Goal: Check status: Check status

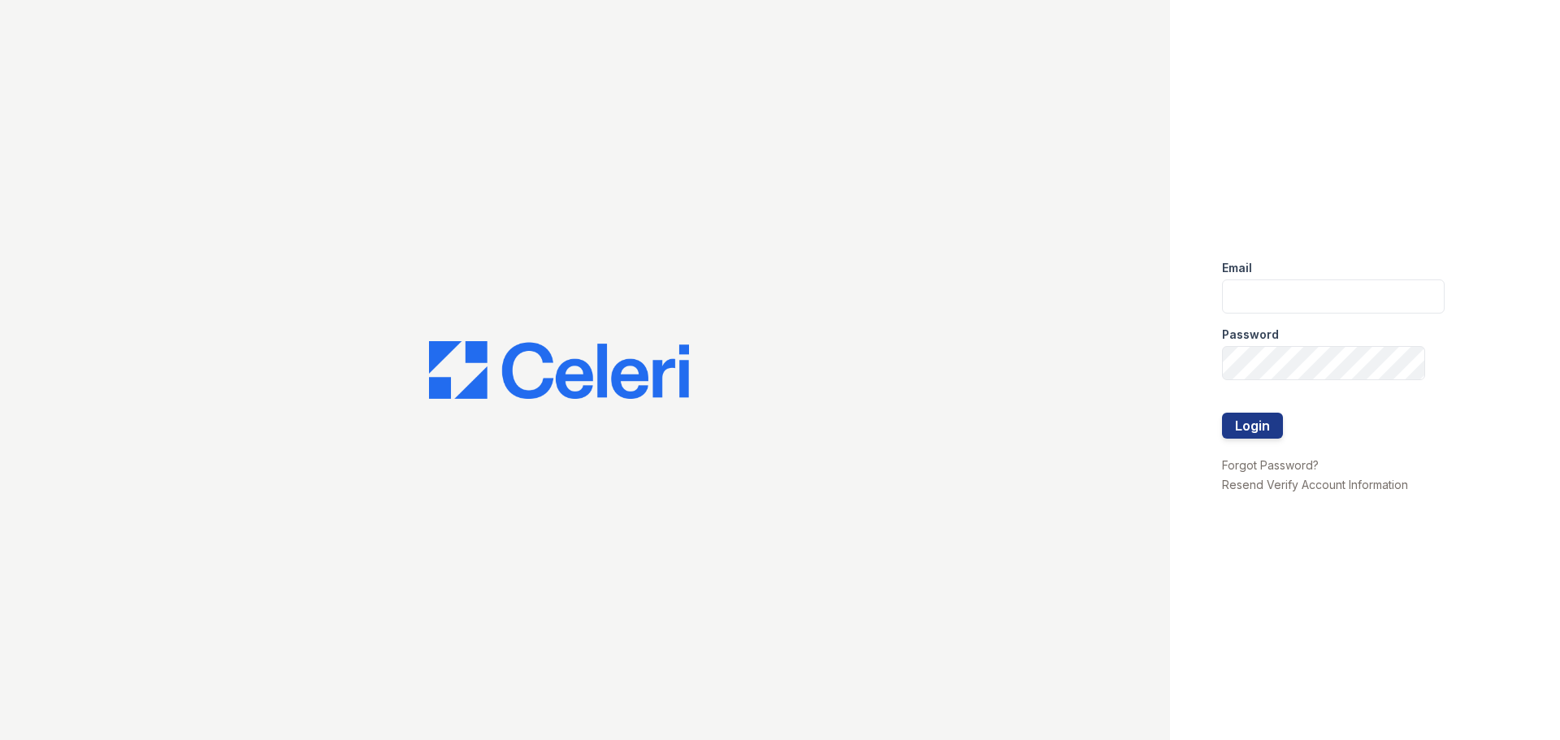
click at [1310, 314] on div "Password" at bounding box center [1333, 330] width 223 height 33
click at [1308, 298] on input "email" at bounding box center [1333, 297] width 223 height 34
type input "renewvirginiabeach@trinity-pm.com"
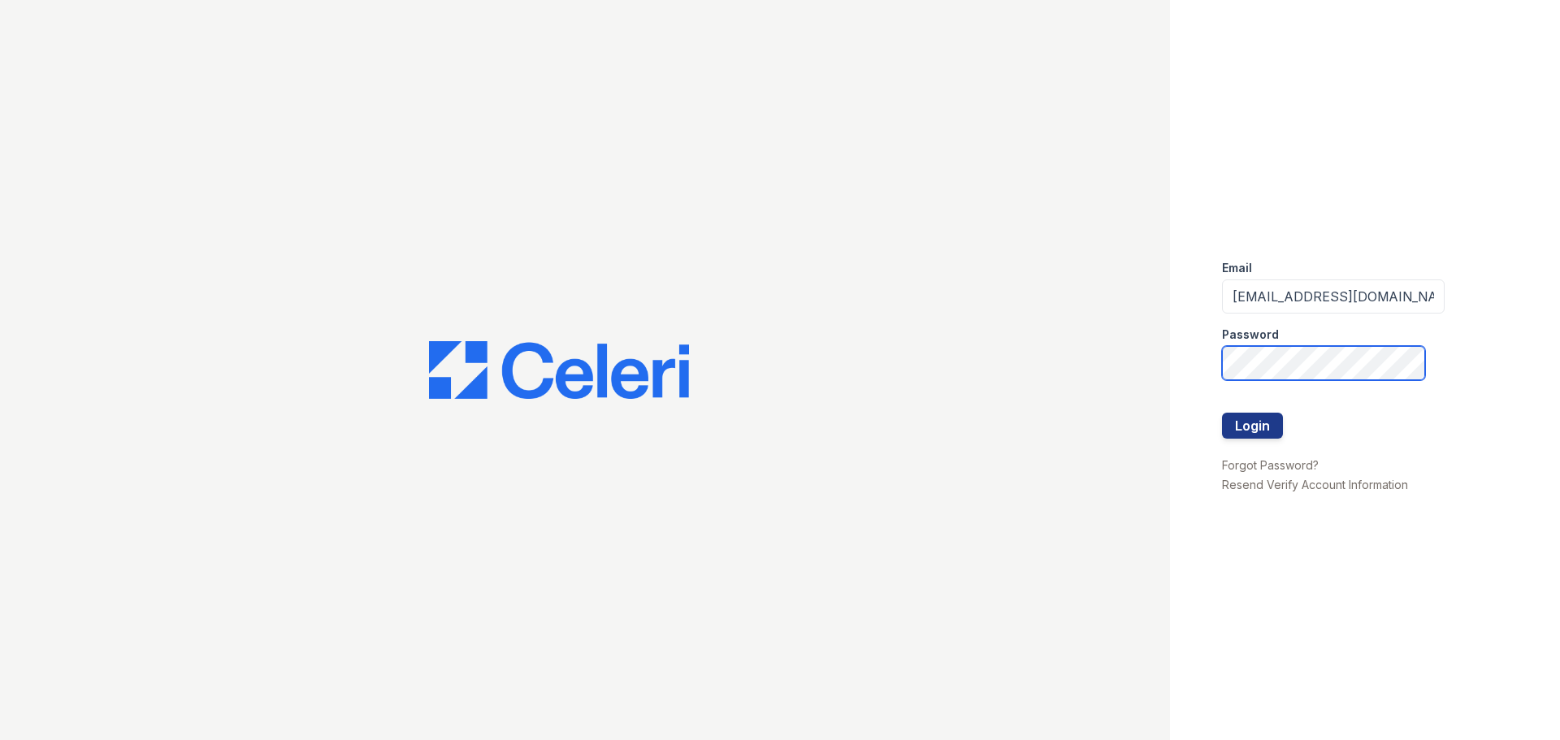
click at [1222, 413] on button "Login" at bounding box center [1252, 426] width 61 height 26
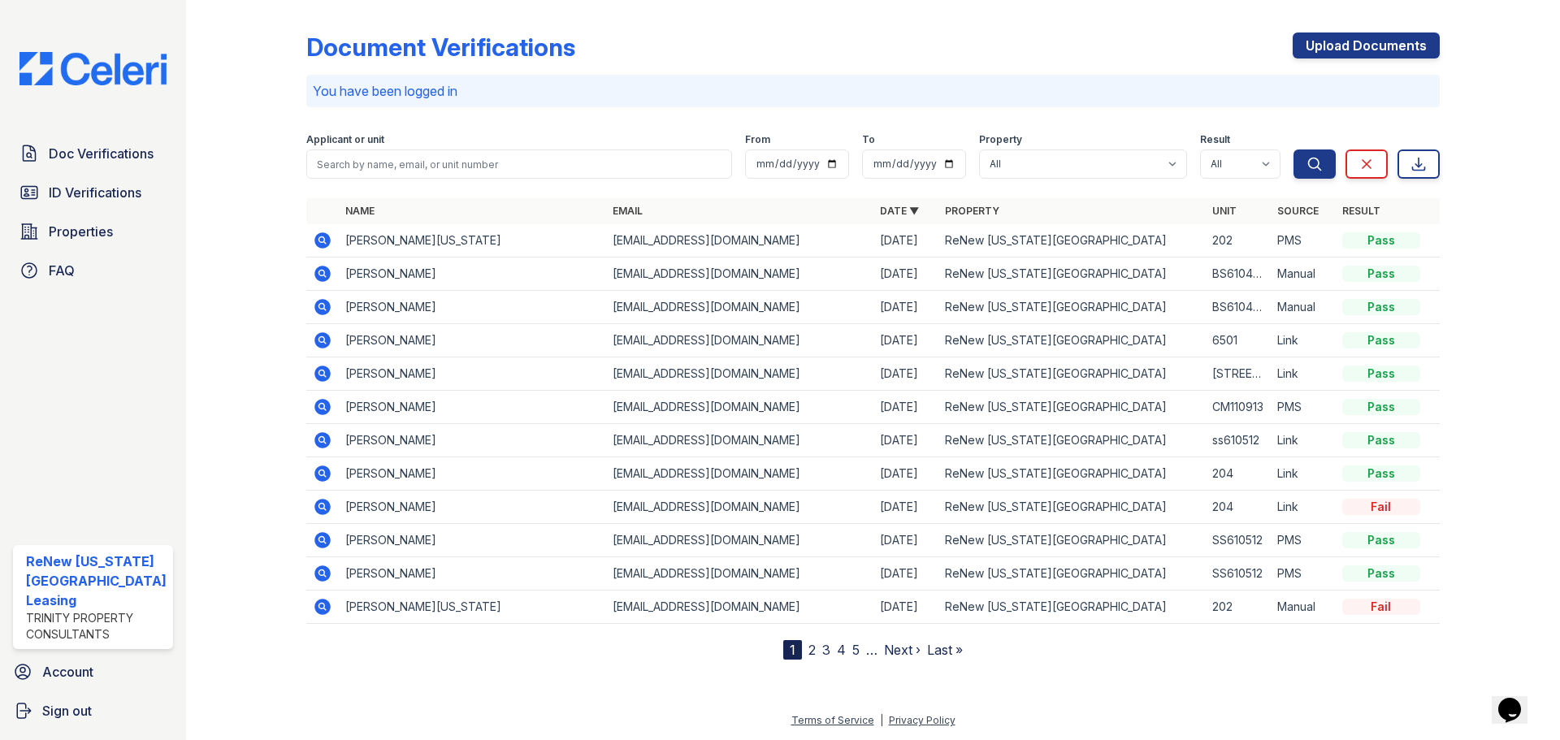
click at [327, 444] on icon at bounding box center [322, 440] width 16 height 16
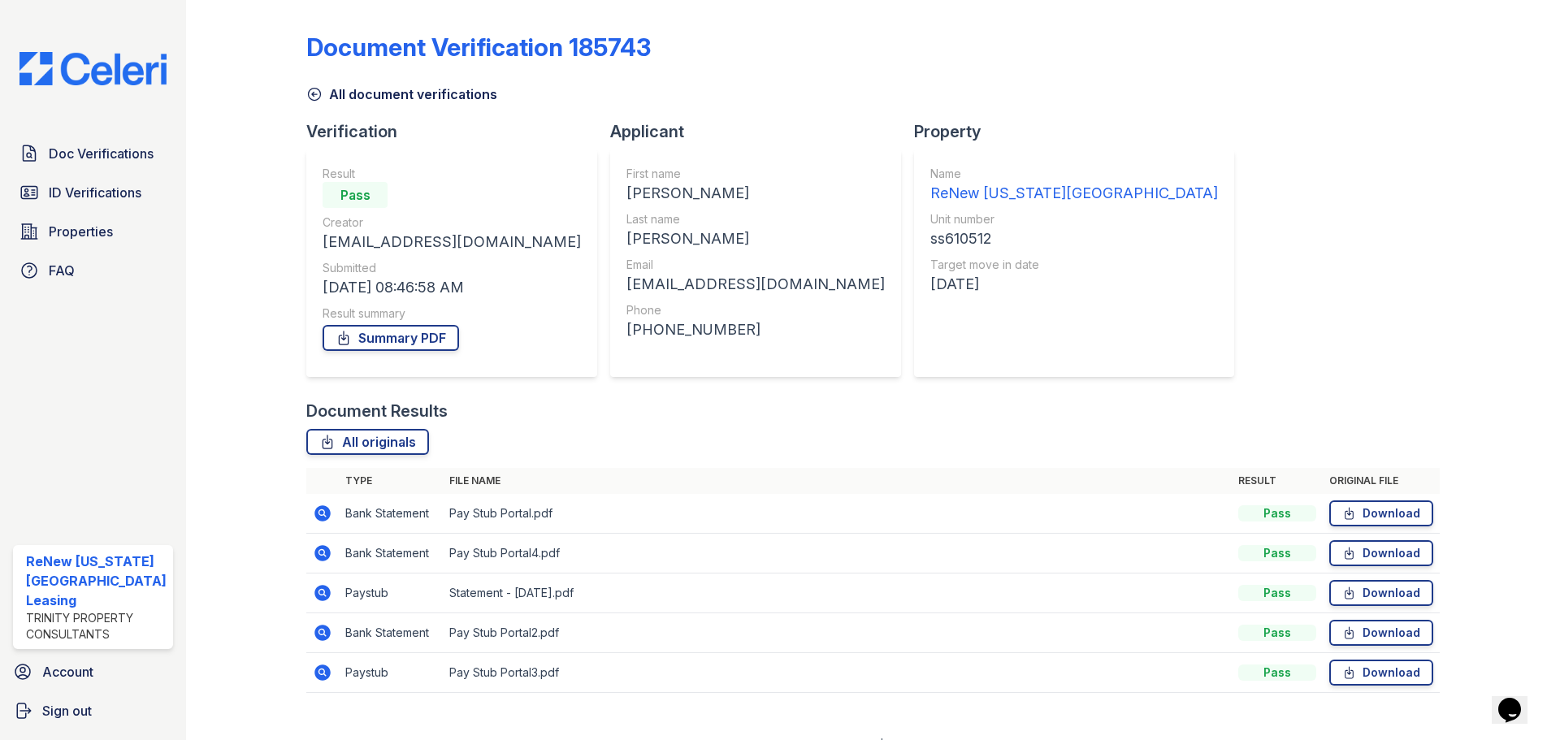
click at [306, 513] on td at bounding box center [322, 514] width 33 height 40
click at [319, 513] on icon at bounding box center [321, 512] width 4 height 4
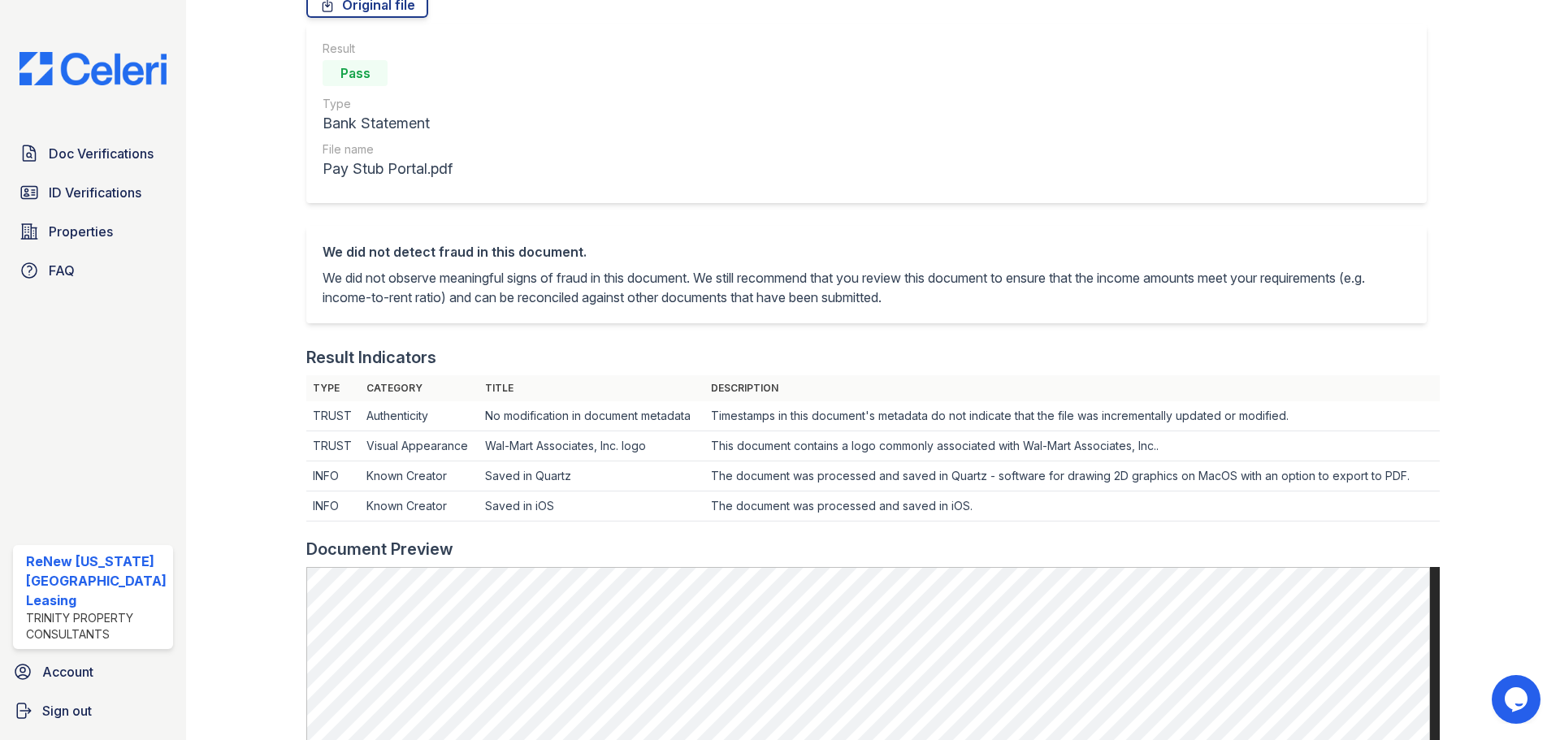
scroll to position [569, 0]
